Goal: Check status: Check status

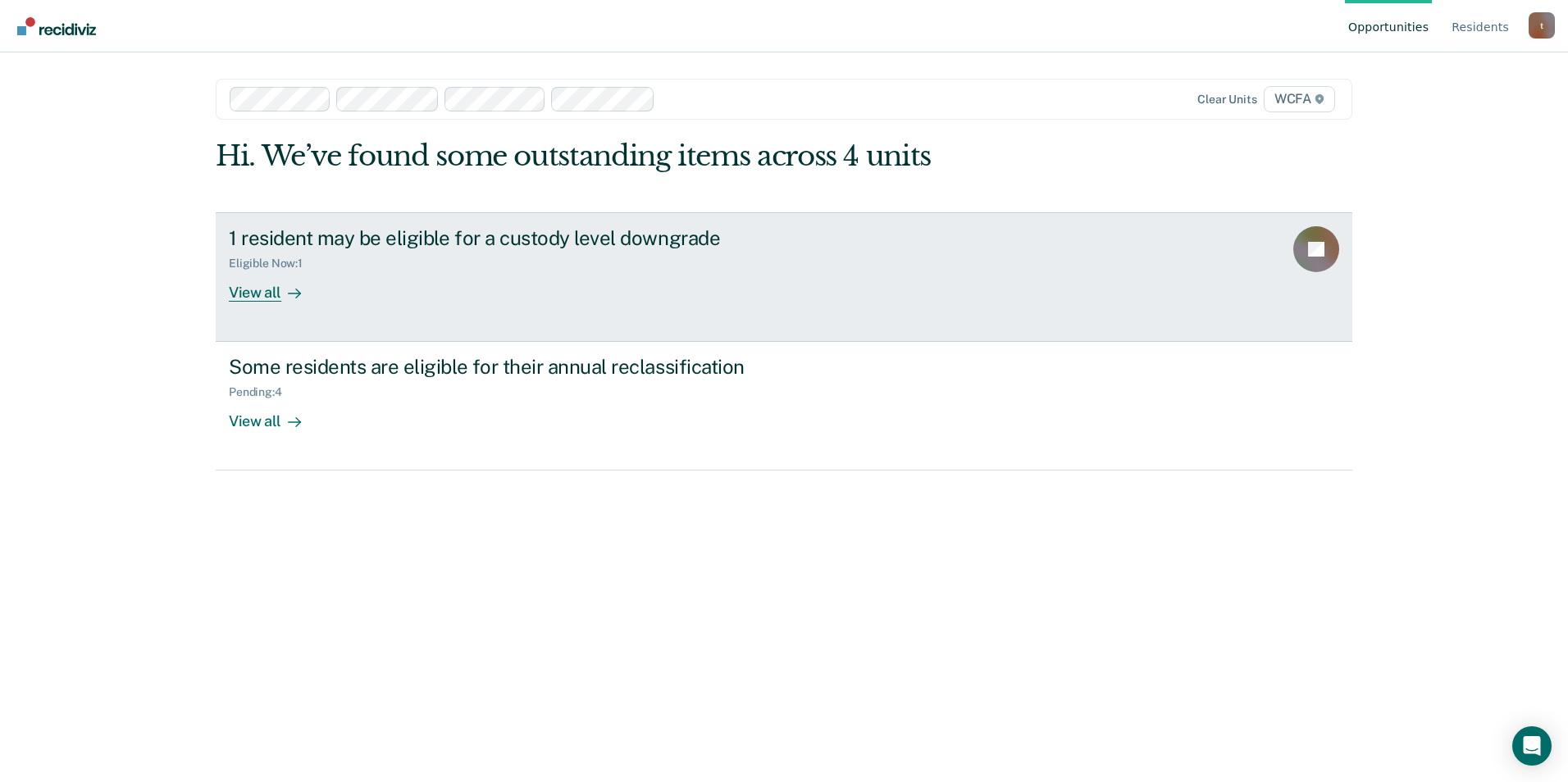
click at [268, 291] on div "View all" at bounding box center [274, 286] width 91 height 32
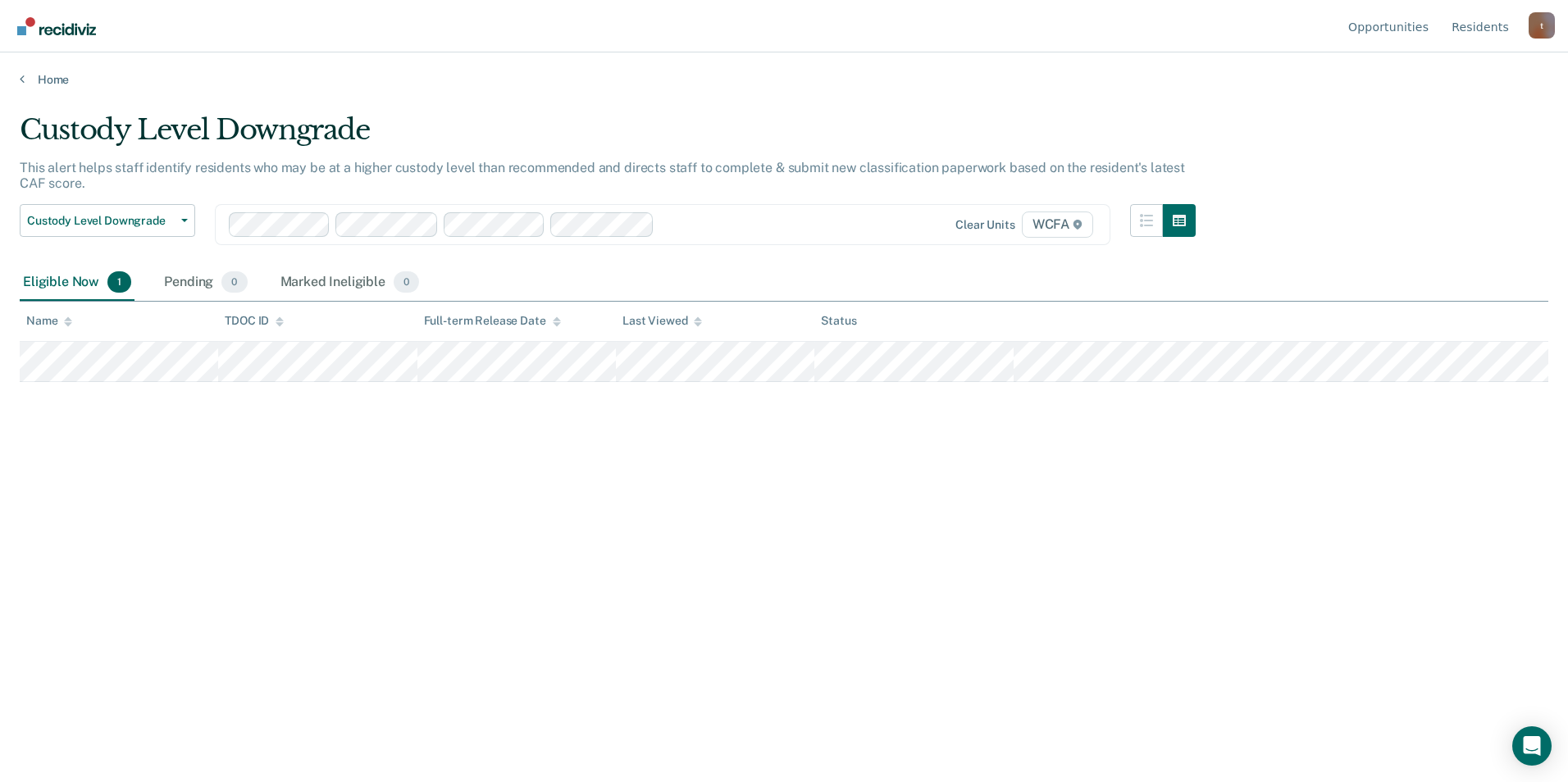
click at [65, 273] on div "Eligible Now 1" at bounding box center [77, 283] width 115 height 36
click at [47, 75] on link "Home" at bounding box center [784, 79] width 1528 height 14
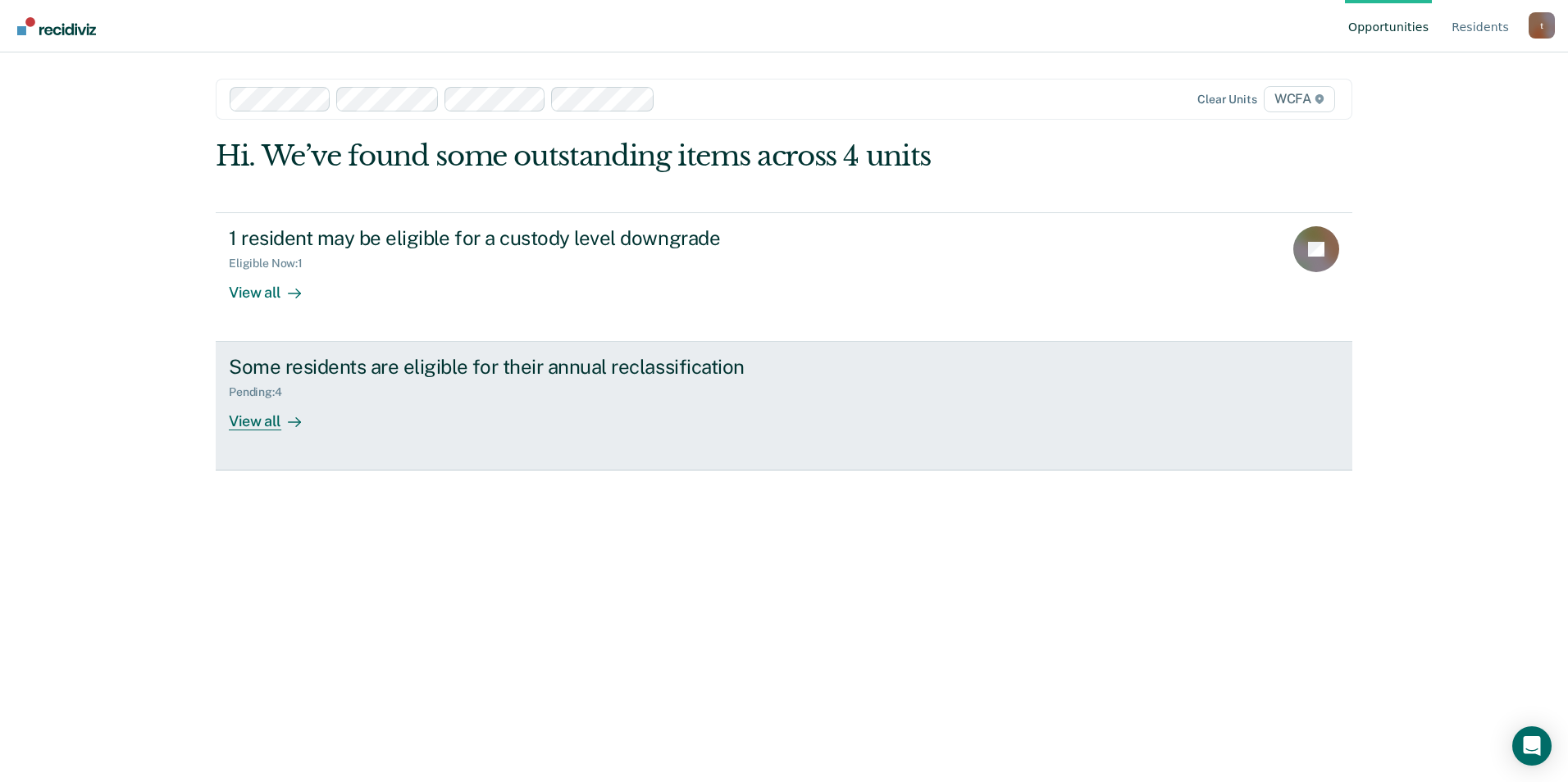
click at [316, 421] on div "View all" at bounding box center [274, 415] width 91 height 32
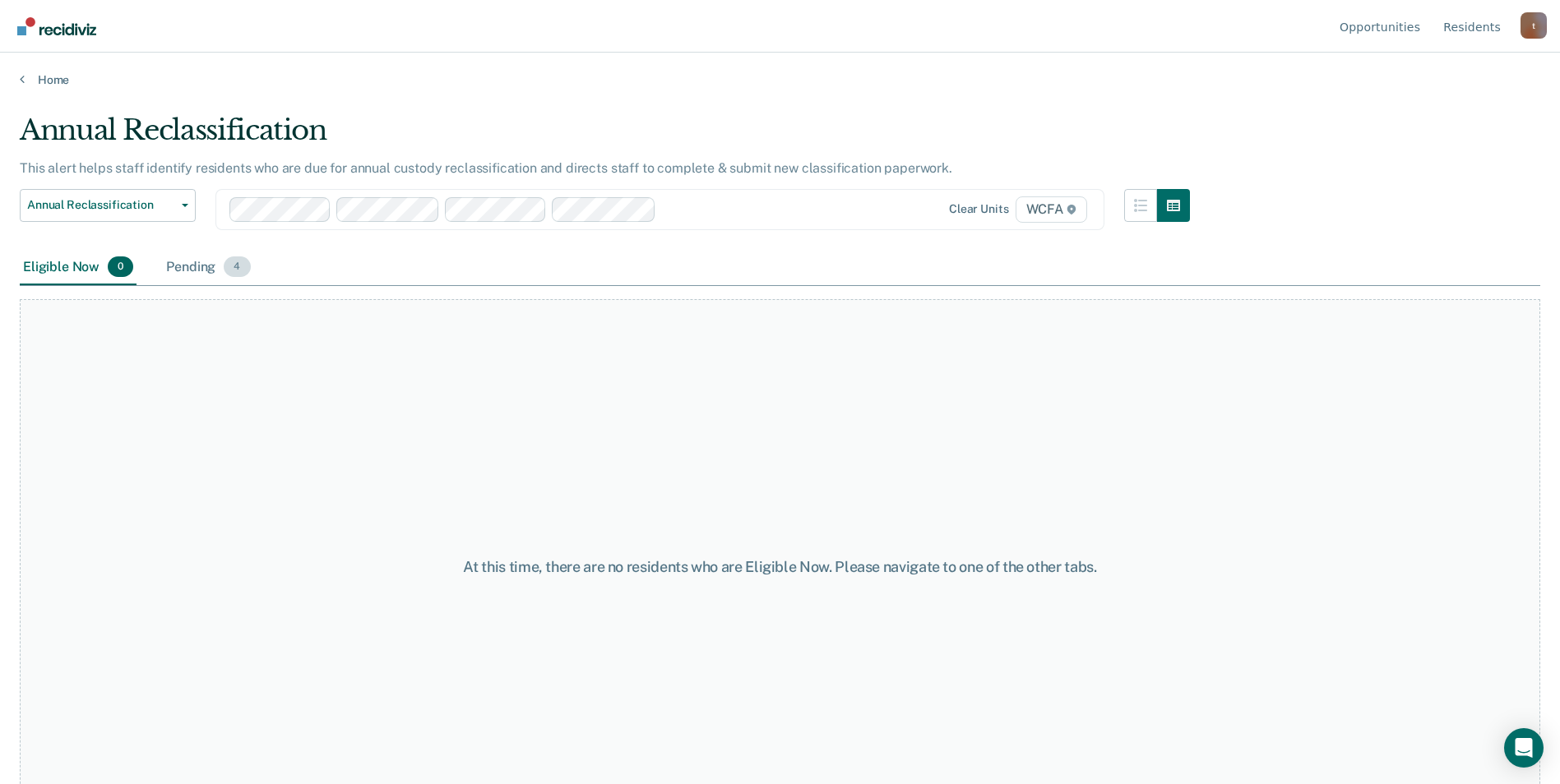
click at [163, 269] on div "Pending 4" at bounding box center [208, 268] width 90 height 37
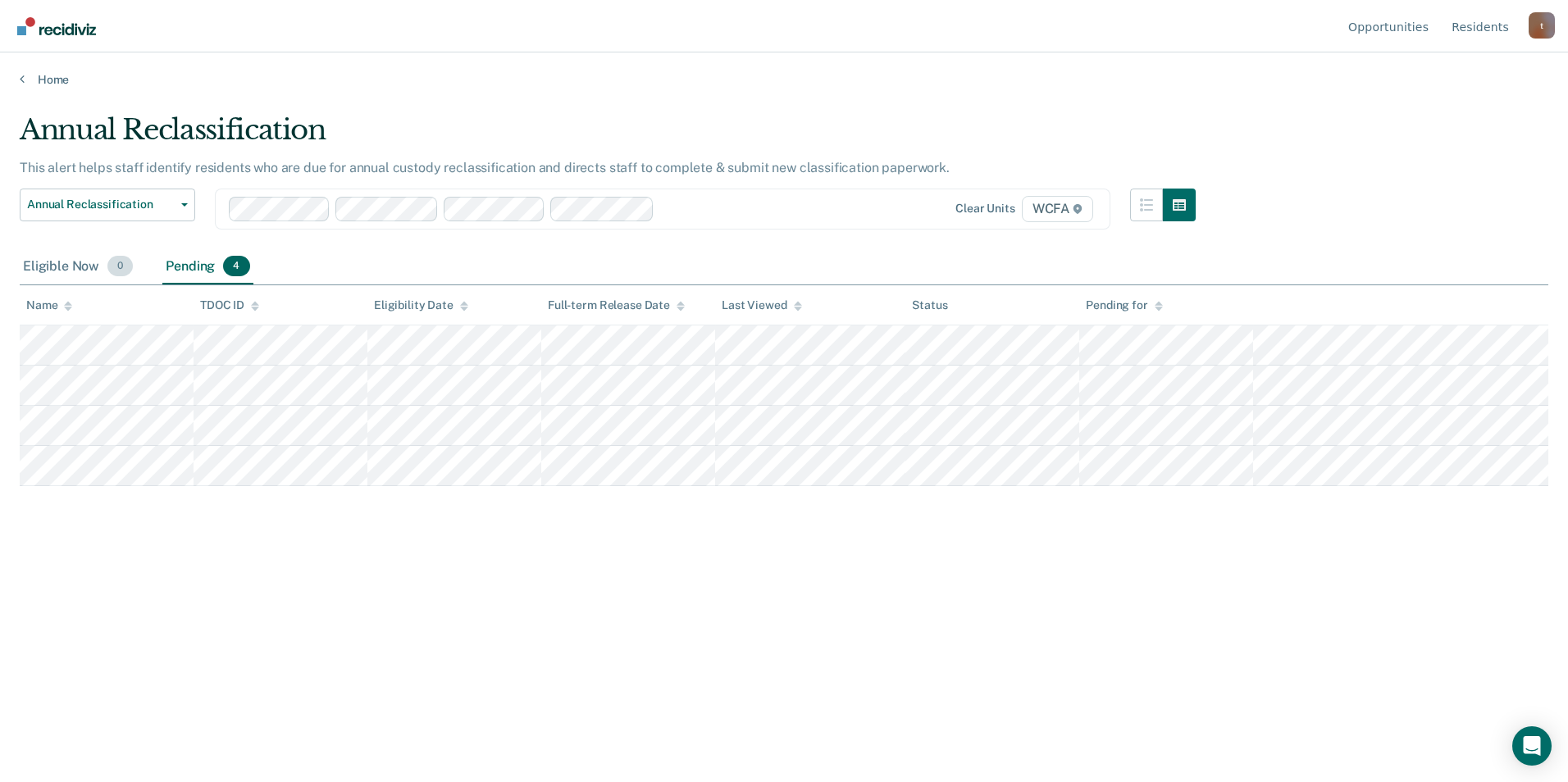
click at [52, 262] on div "Eligible Now 0" at bounding box center [77, 267] width 116 height 36
